Goal: Navigation & Orientation: Understand site structure

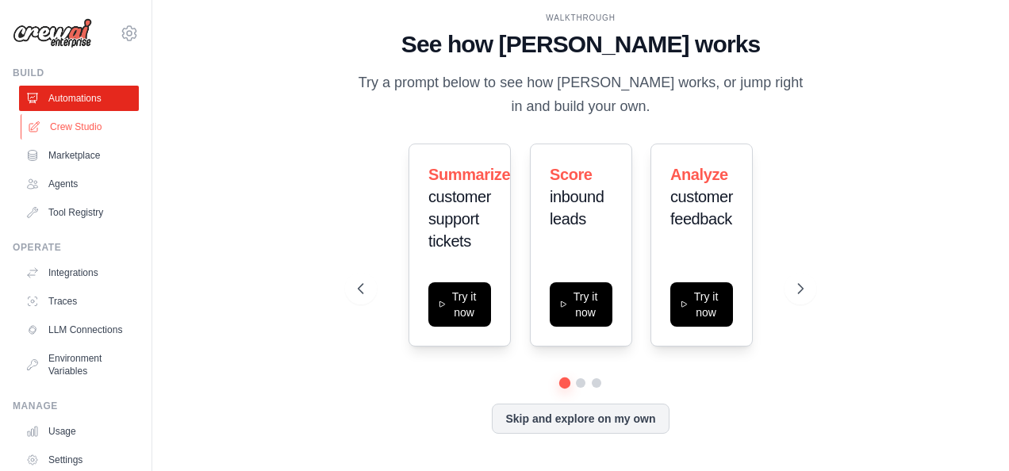
click at [83, 133] on link "Crew Studio" at bounding box center [81, 126] width 120 height 25
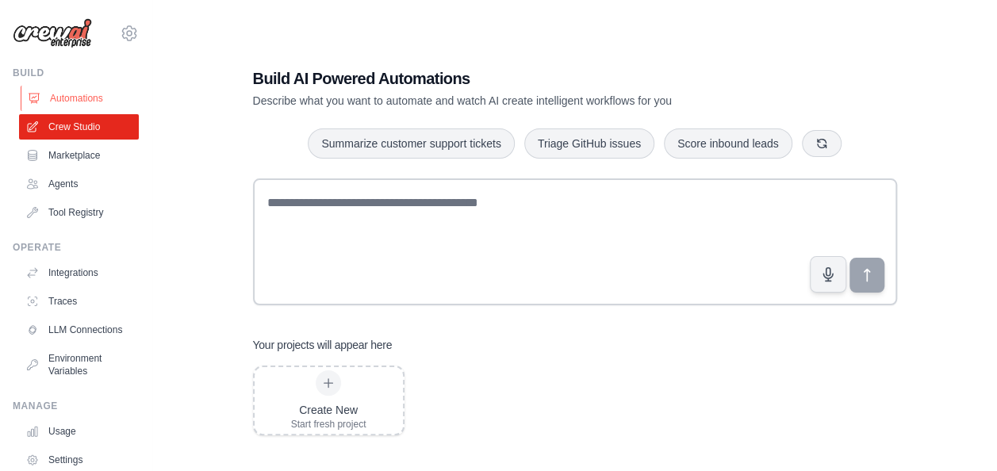
click at [89, 98] on link "Automations" at bounding box center [81, 98] width 120 height 25
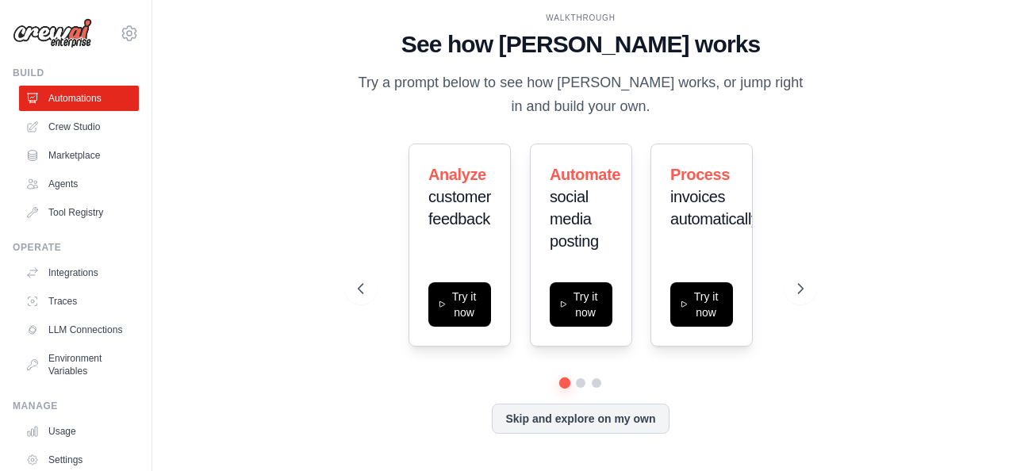
click at [48, 31] on img at bounding box center [52, 33] width 79 height 30
click at [120, 38] on icon at bounding box center [129, 33] width 19 height 19
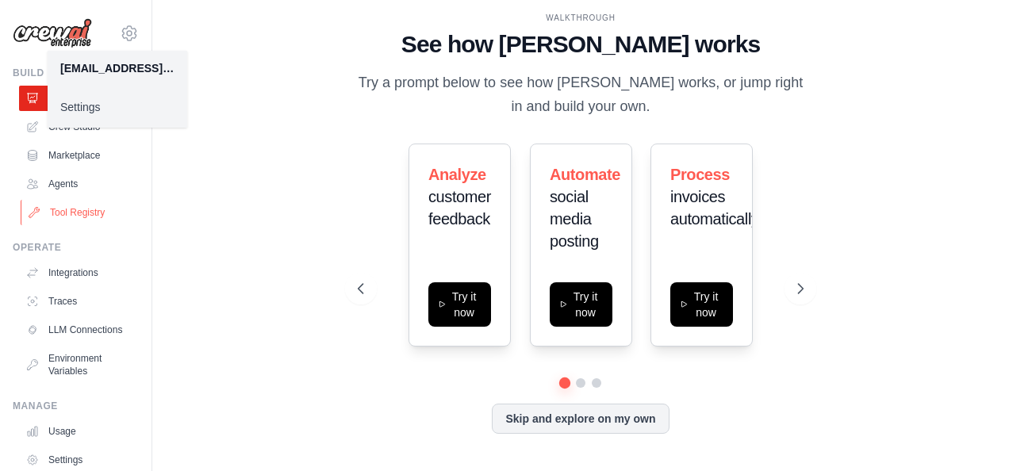
click at [66, 204] on link "Tool Registry" at bounding box center [81, 212] width 120 height 25
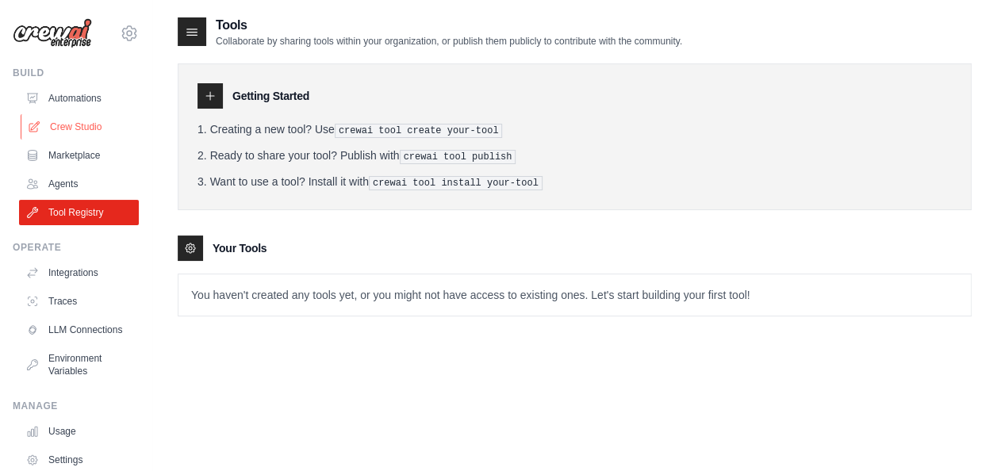
click at [56, 129] on link "Crew Studio" at bounding box center [81, 126] width 120 height 25
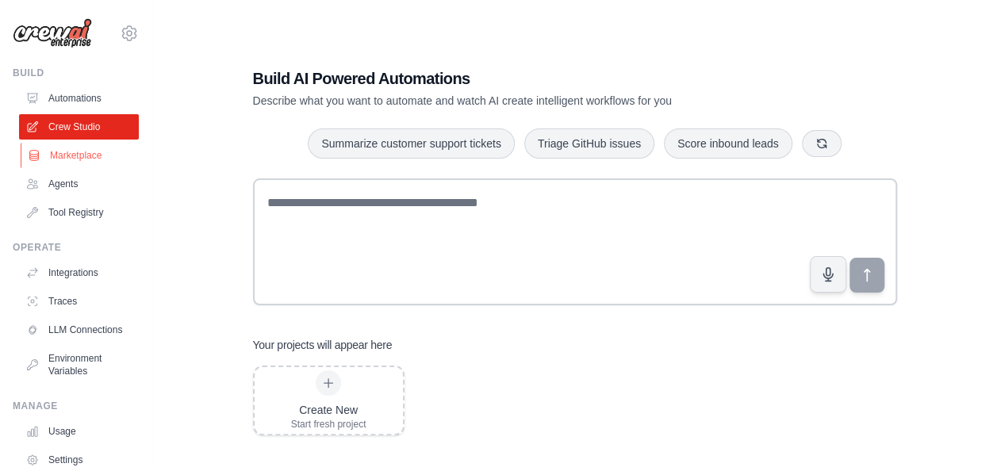
click at [58, 150] on link "Marketplace" at bounding box center [81, 155] width 120 height 25
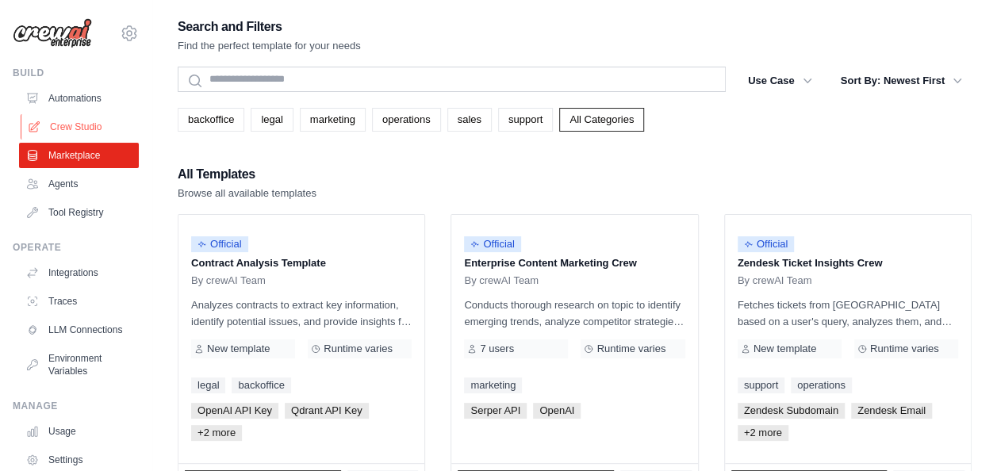
click at [84, 137] on link "Crew Studio" at bounding box center [81, 126] width 120 height 25
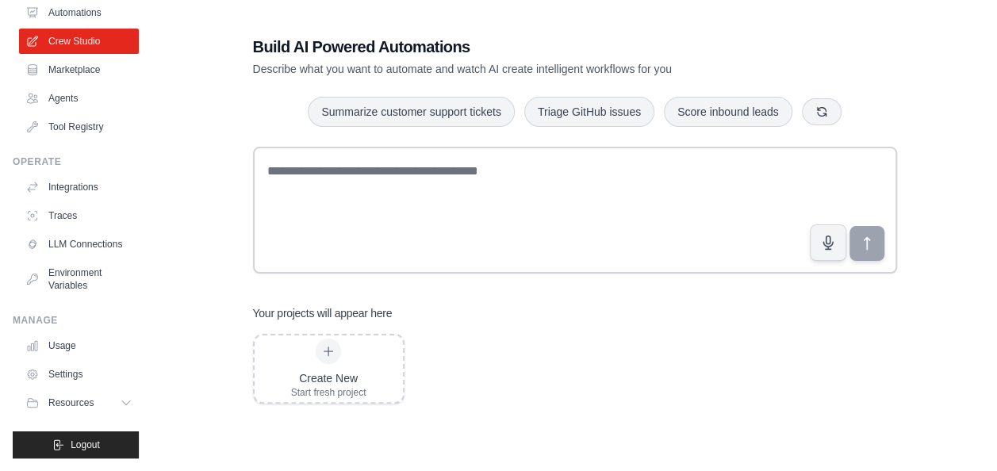
scroll to position [98, 0]
click at [63, 29] on link "Crew Studio" at bounding box center [81, 41] width 120 height 25
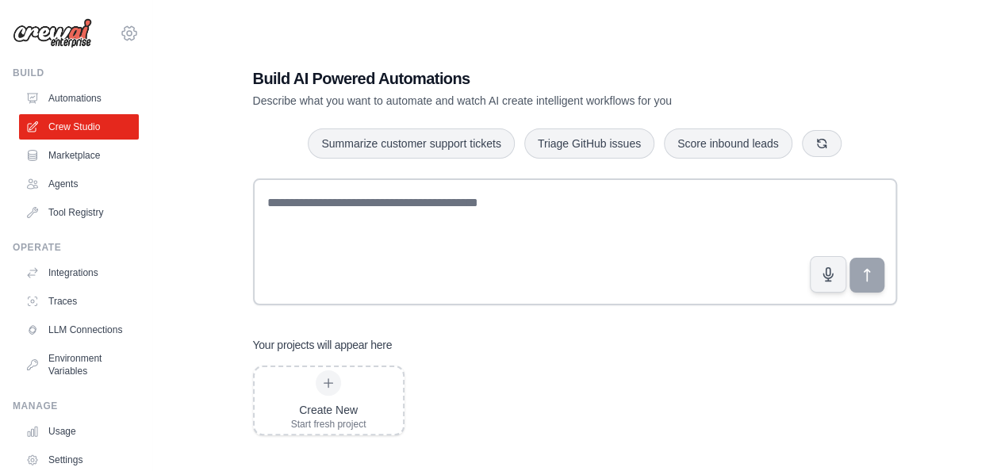
click at [122, 31] on icon at bounding box center [129, 32] width 14 height 13
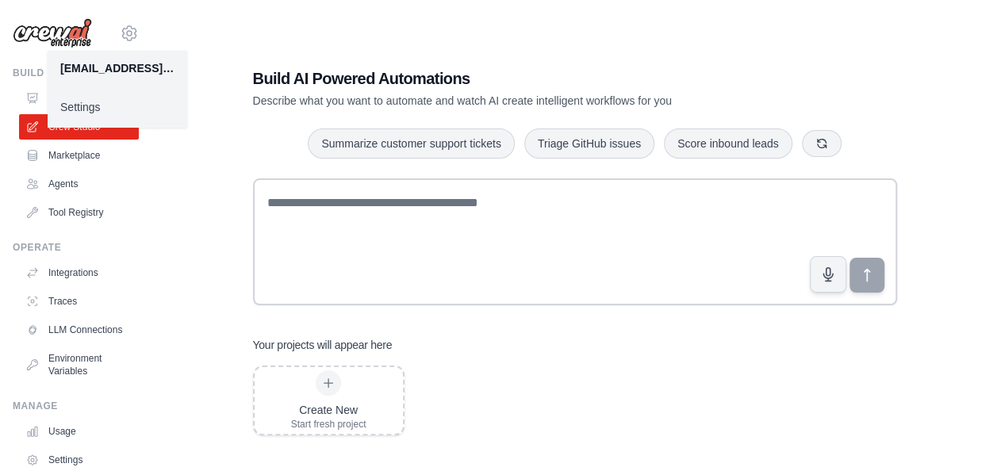
click at [56, 31] on img at bounding box center [52, 33] width 79 height 30
